Goal: Navigation & Orientation: Find specific page/section

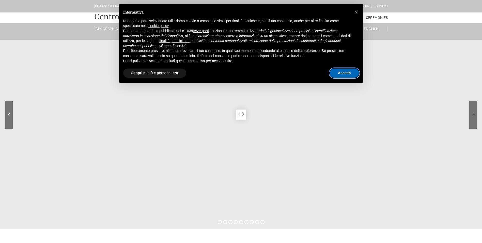
click at [346, 71] on button "Accetta" at bounding box center [344, 72] width 29 height 9
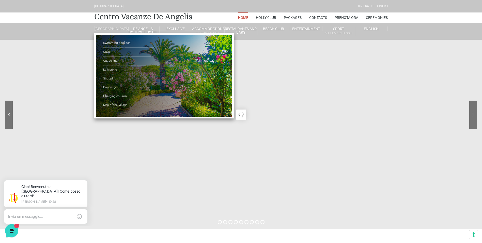
click at [111, 29] on link "[GEOGRAPHIC_DATA]" at bounding box center [110, 28] width 33 height 5
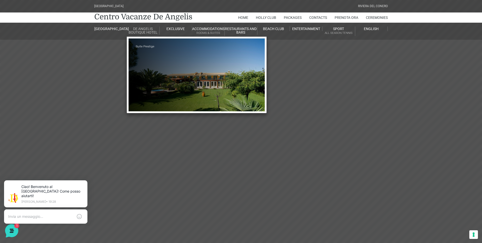
click at [142, 31] on link "de angelis boutique hotel" at bounding box center [143, 30] width 33 height 8
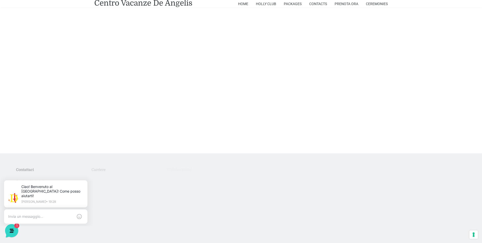
scroll to position [1515, 0]
